Goal: Transaction & Acquisition: Purchase product/service

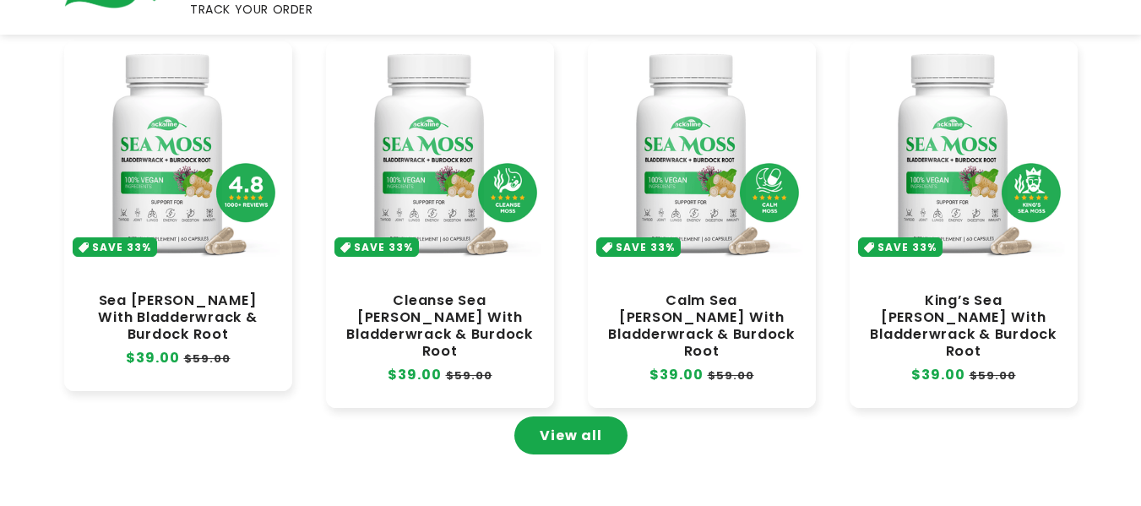
scroll to position [845, 0]
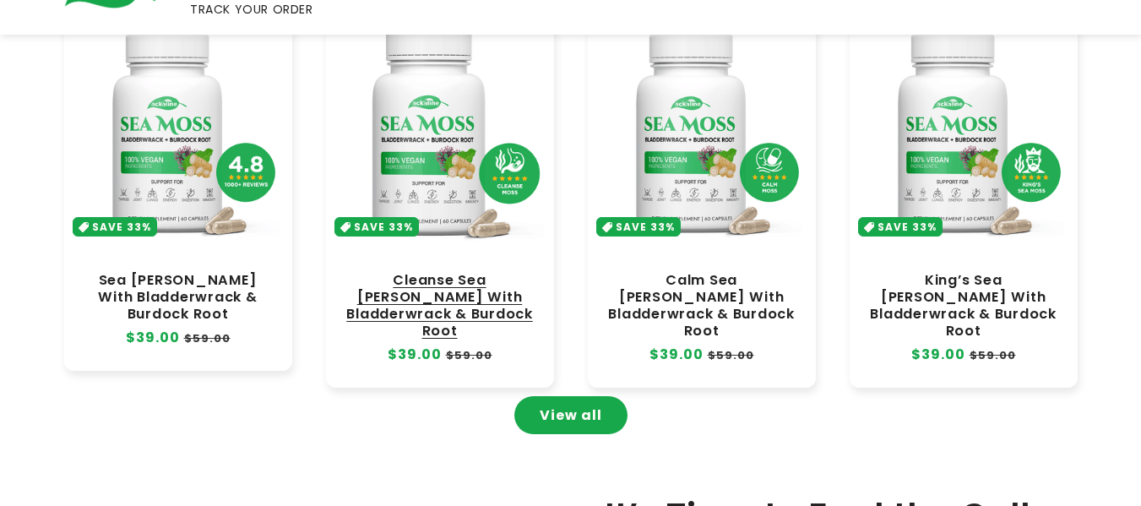
click at [426, 272] on link "Cleanse Sea [PERSON_NAME] With Bladderwrack & Burdock Root" at bounding box center [440, 306] width 194 height 68
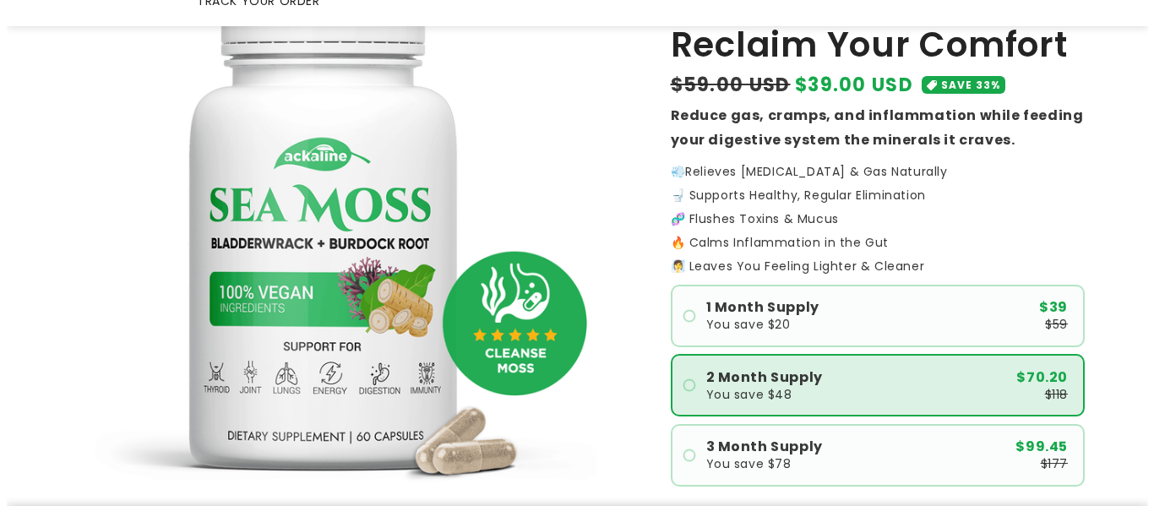
scroll to position [507, 0]
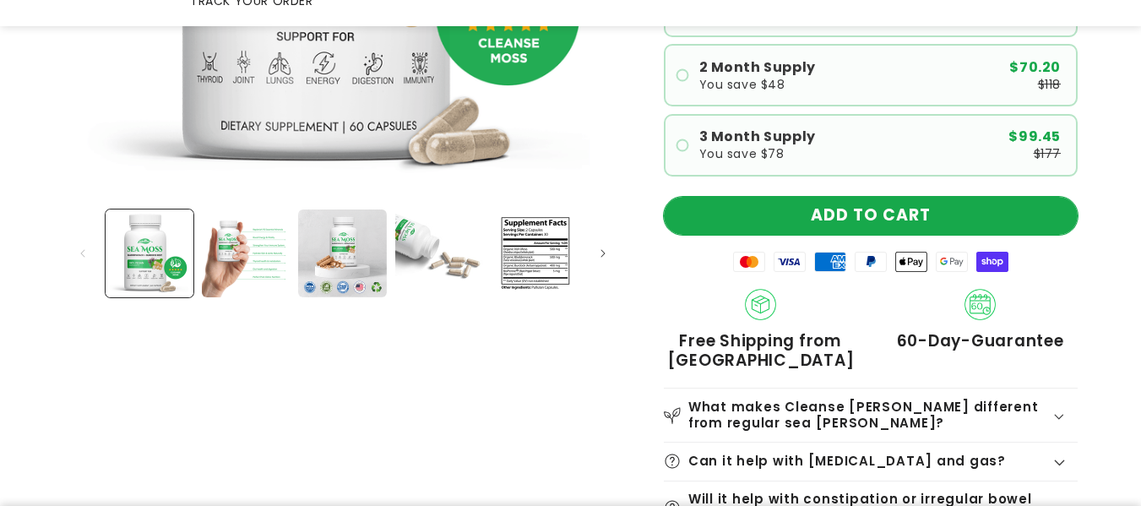
click at [915, 197] on button "ADD TO CART" at bounding box center [871, 216] width 414 height 38
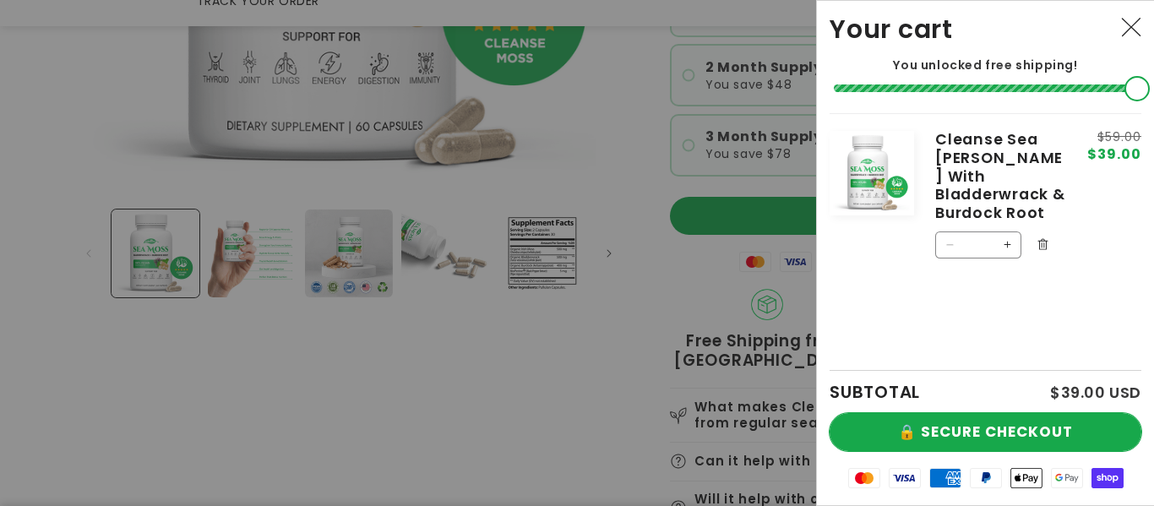
click at [955, 424] on button "🔒 SECURE CHECKOUT" at bounding box center [986, 432] width 312 height 38
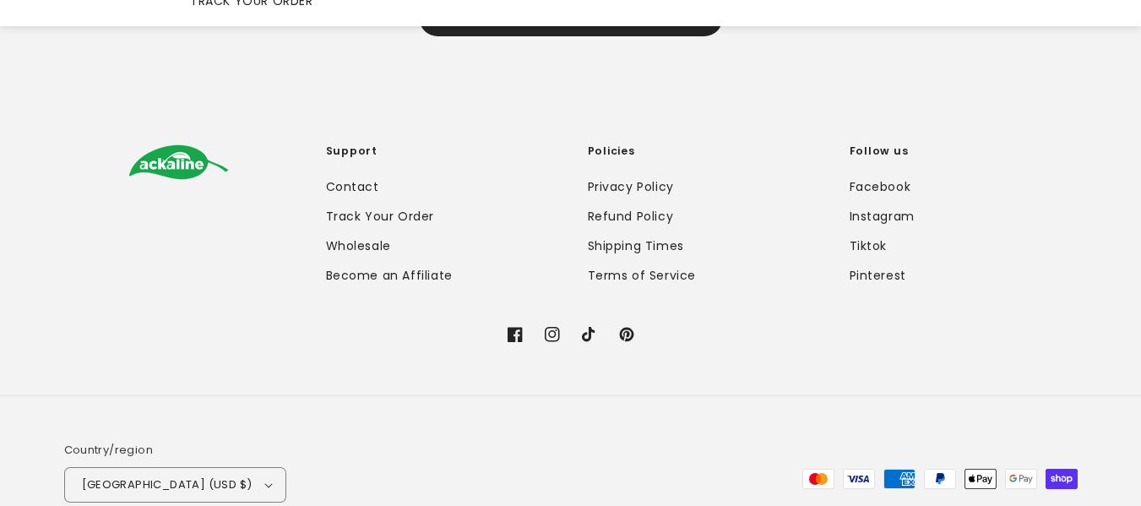
scroll to position [3448, 0]
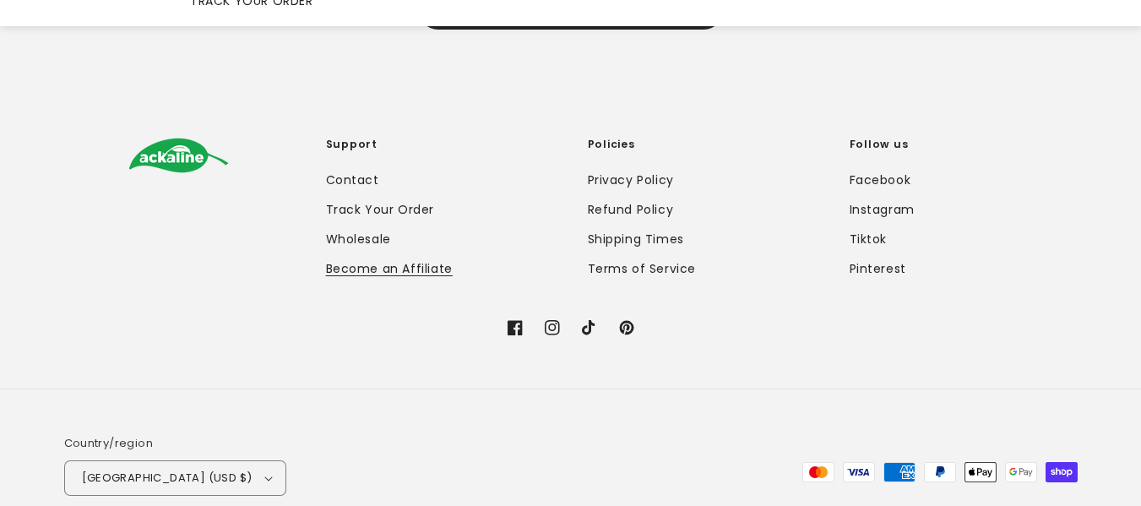
click at [422, 254] on link "Become an Affiliate" at bounding box center [389, 269] width 127 height 30
